Goal: Answer question/provide support: Share knowledge or assist other users

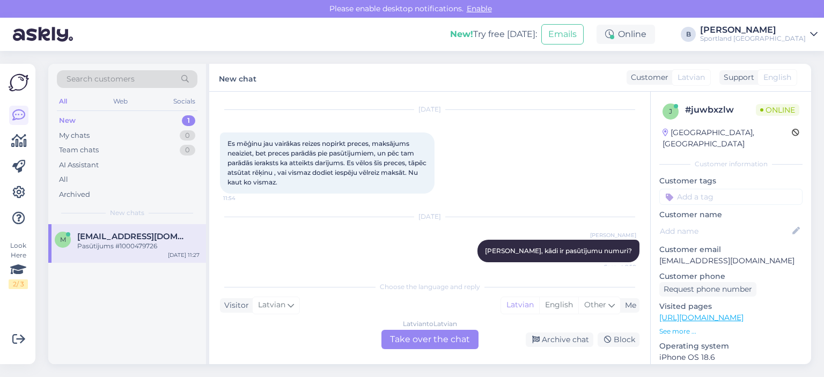
scroll to position [80, 0]
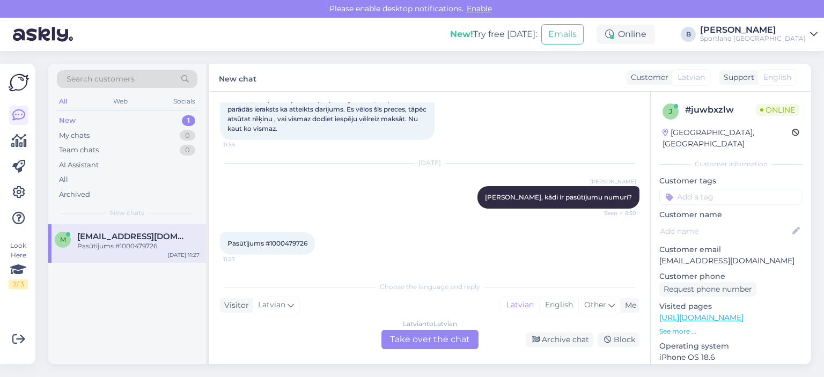
click at [415, 339] on div "Latvian to Latvian Take over the chat" at bounding box center [430, 339] width 97 height 19
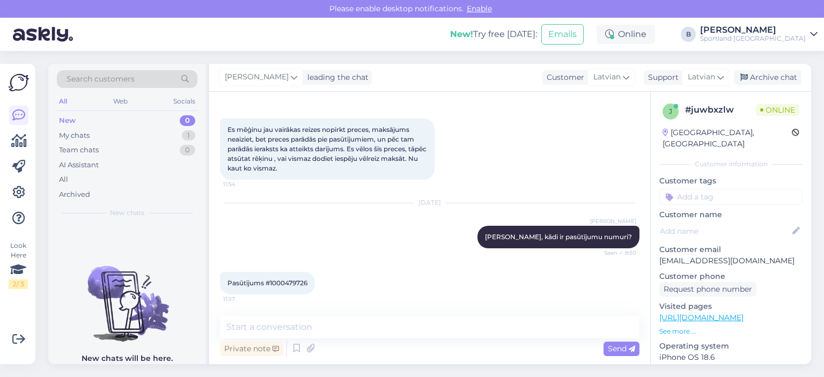
click at [296, 285] on span "Pasūtījums #1000479726" at bounding box center [268, 283] width 80 height 8
copy div "1000479726 11:27"
click at [337, 329] on textarea at bounding box center [430, 327] width 420 height 23
type textarea "Š"
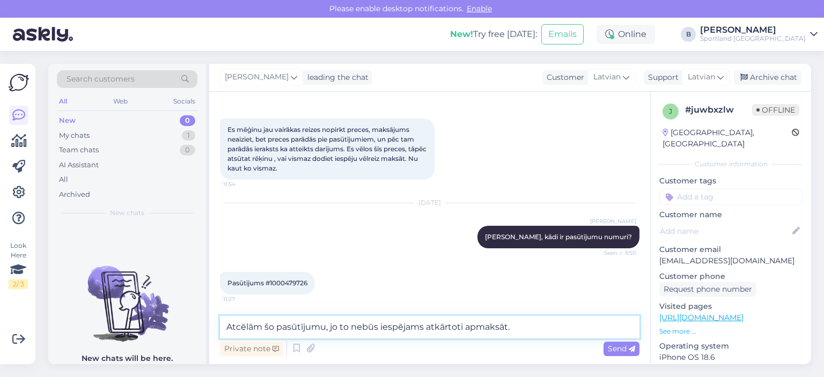
scroll to position [54, 0]
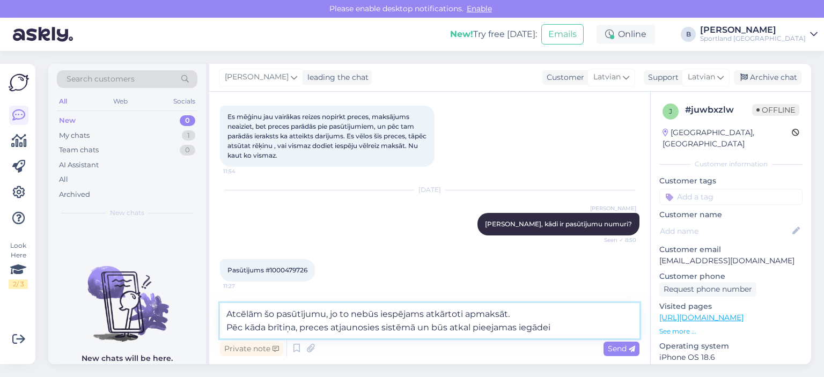
type textarea "Atcēlām šo pasūtījumu, jo to nebūs iespējams atkārtoti apmaksāt. Pēc kāda brīti…"
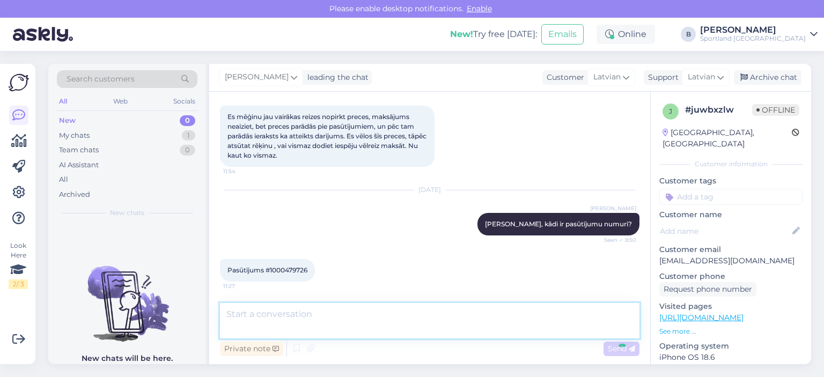
scroll to position [116, 0]
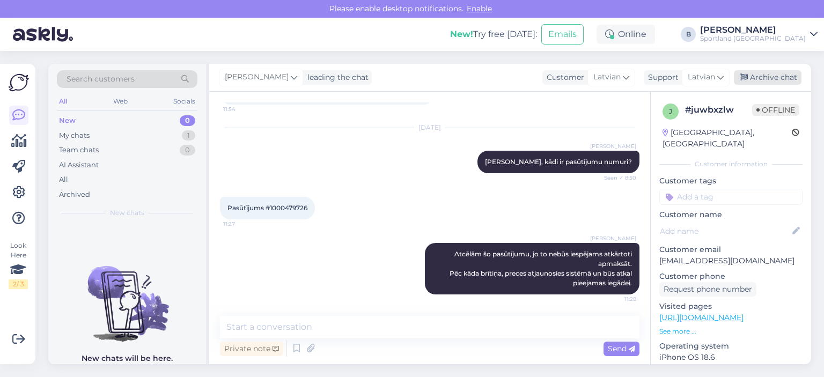
click at [753, 74] on div "Archive chat" at bounding box center [768, 77] width 68 height 14
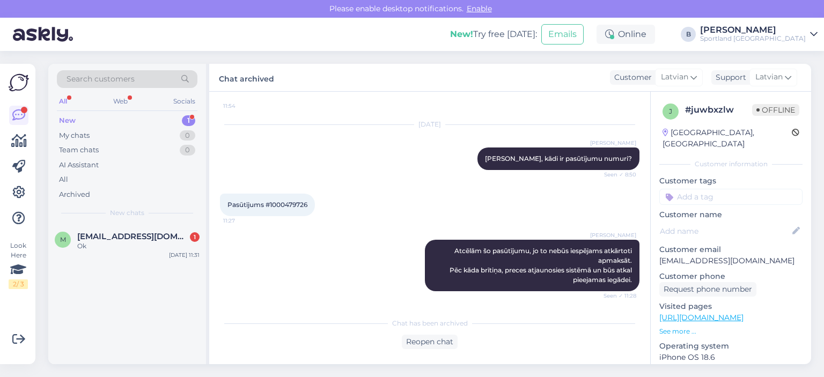
scroll to position [165, 0]
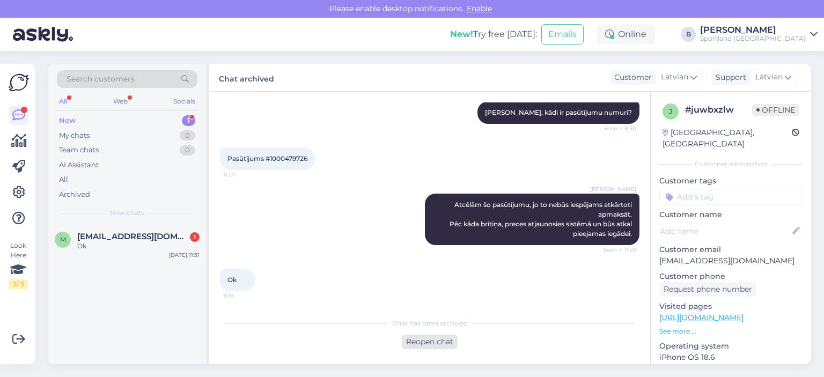
click at [439, 343] on div "Reopen chat" at bounding box center [430, 342] width 56 height 14
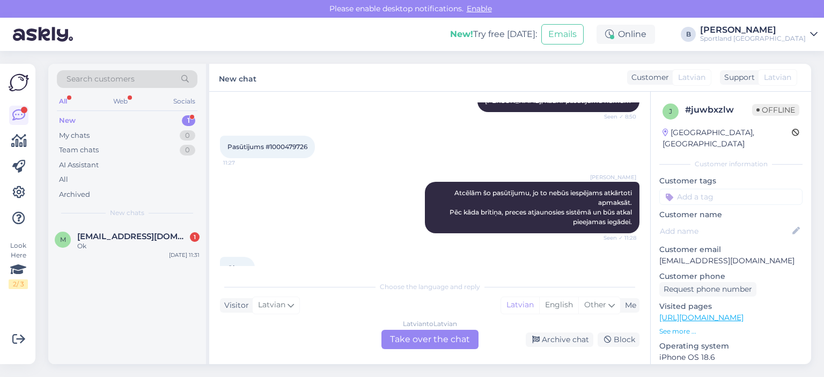
click at [446, 342] on div "Latvian to Latvian Take over the chat" at bounding box center [430, 339] width 97 height 19
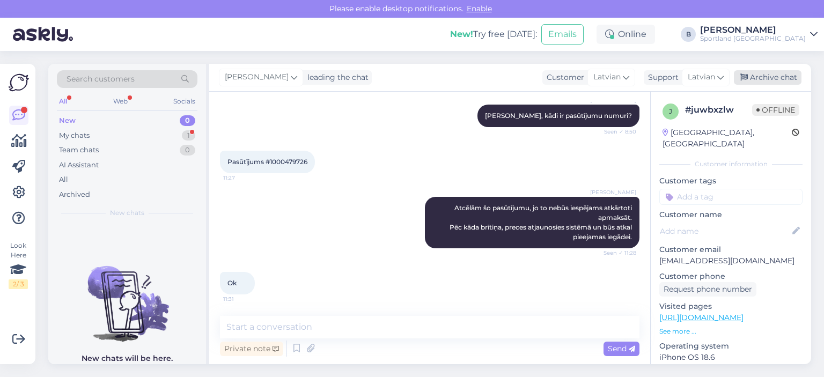
click at [759, 82] on div "Archive chat" at bounding box center [768, 77] width 68 height 14
